Goal: Find contact information: Find contact information

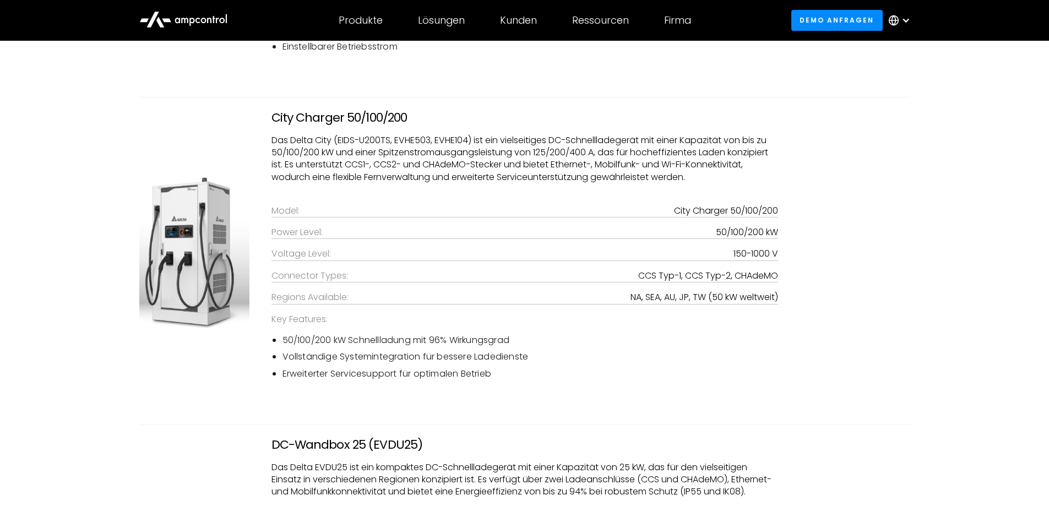
scroll to position [5656, 0]
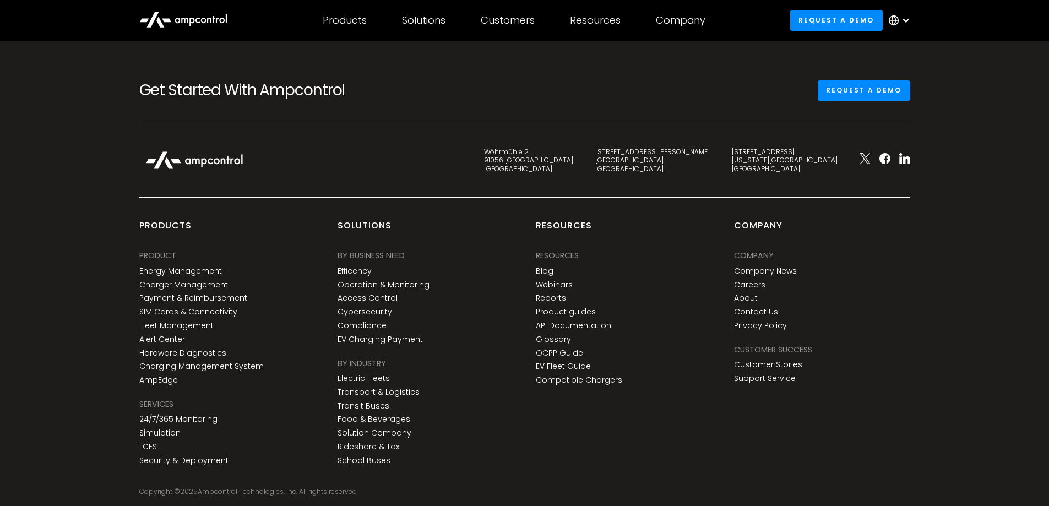
scroll to position [5407, 0]
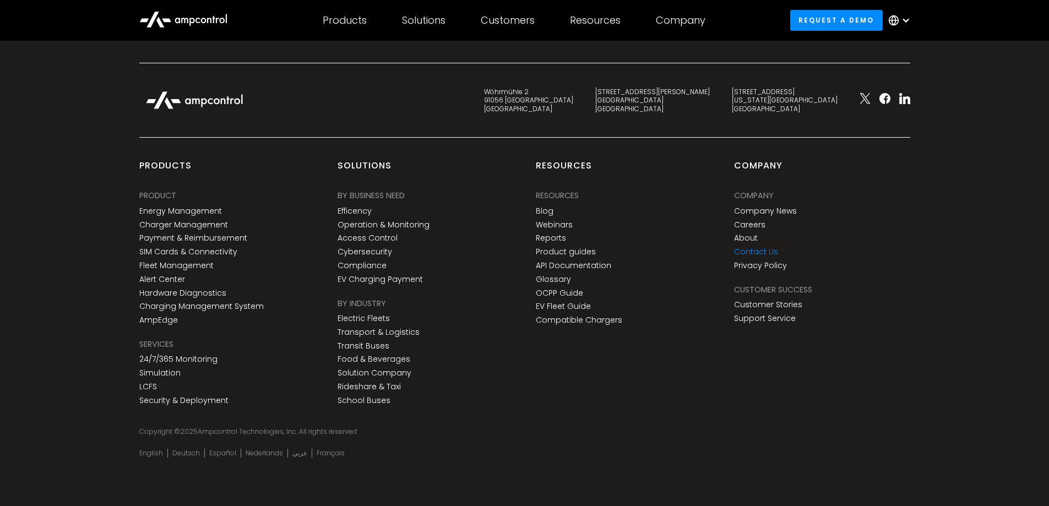
click at [763, 249] on link "Contact Us" at bounding box center [756, 251] width 44 height 9
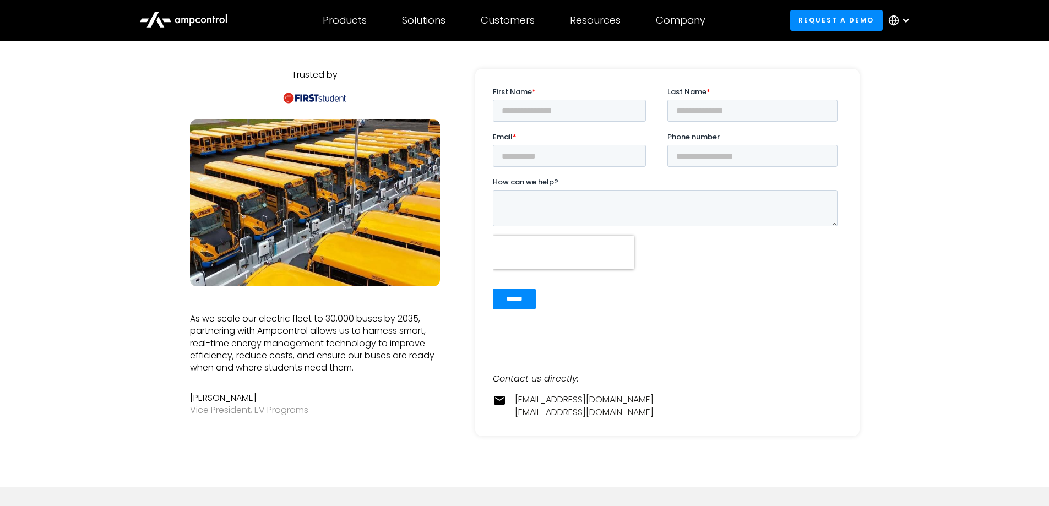
scroll to position [110, 0]
